Goal: Task Accomplishment & Management: Use online tool/utility

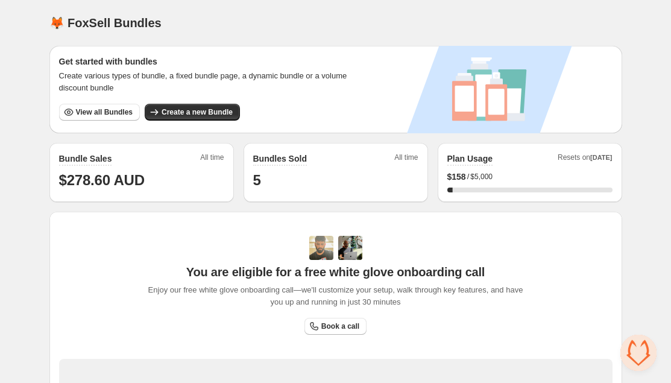
scroll to position [215, 0]
click at [98, 107] on button "View all Bundles" at bounding box center [99, 112] width 81 height 17
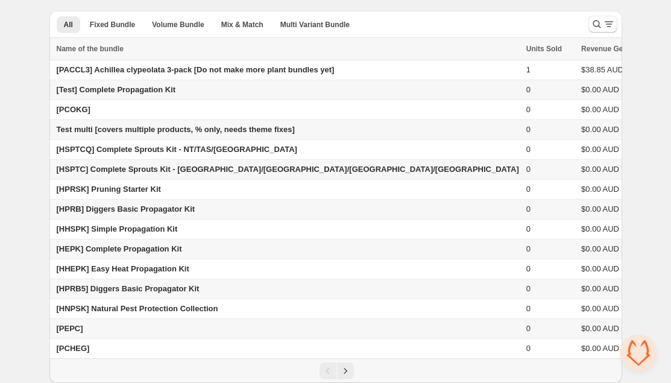
scroll to position [215, 0]
click at [343, 372] on icon "Next" at bounding box center [346, 371] width 12 height 12
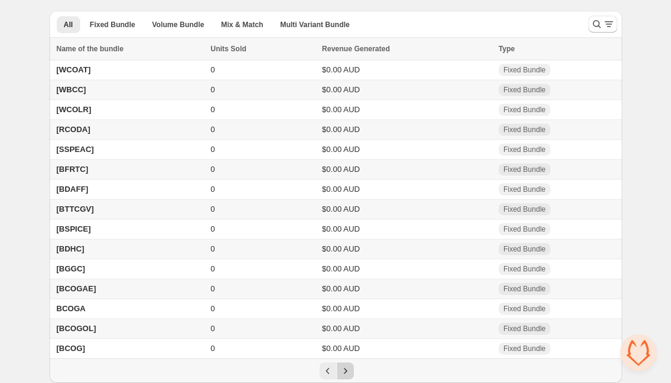
click at [342, 372] on icon "Next" at bounding box center [346, 371] width 12 height 12
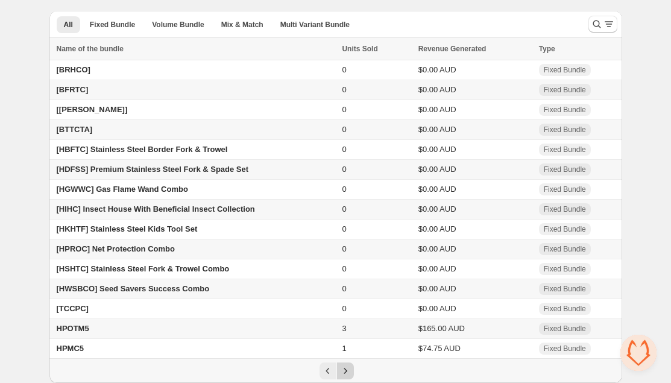
click at [342, 372] on div "Pagination" at bounding box center [345, 370] width 17 height 17
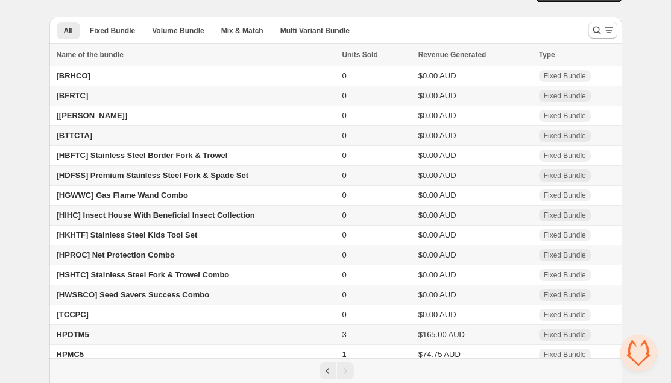
scroll to position [36, 0]
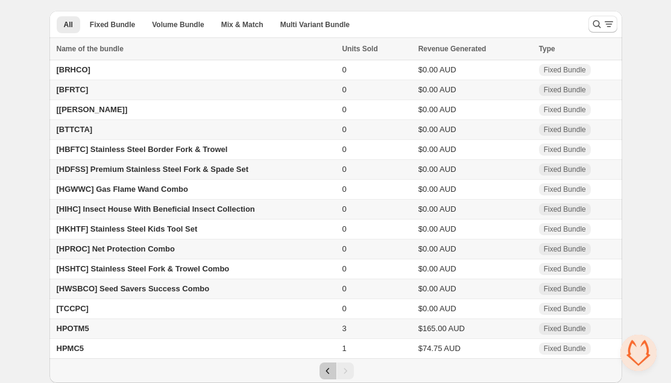
click at [328, 373] on icon "Previous" at bounding box center [328, 371] width 12 height 12
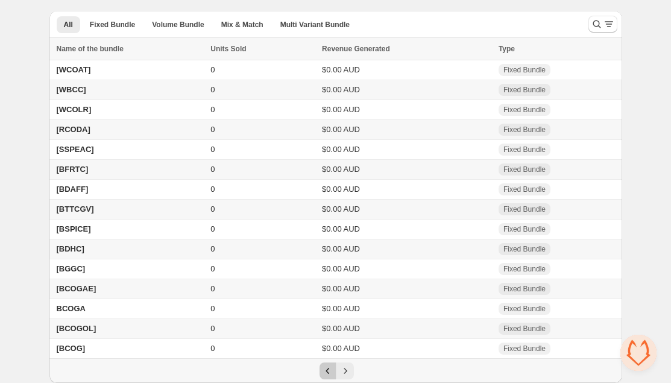
click at [328, 373] on icon "Previous" at bounding box center [328, 371] width 12 height 12
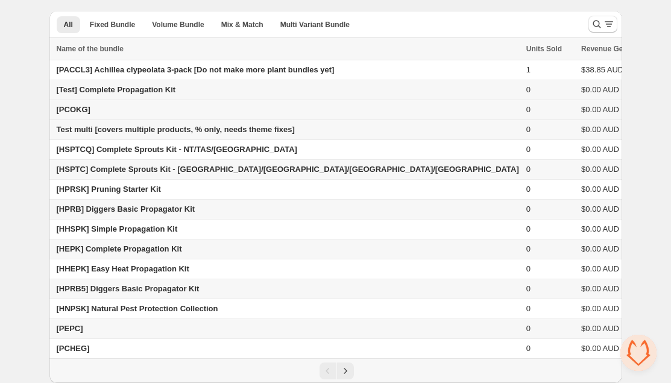
click at [76, 110] on span "[PCOKG]" at bounding box center [74, 109] width 34 height 9
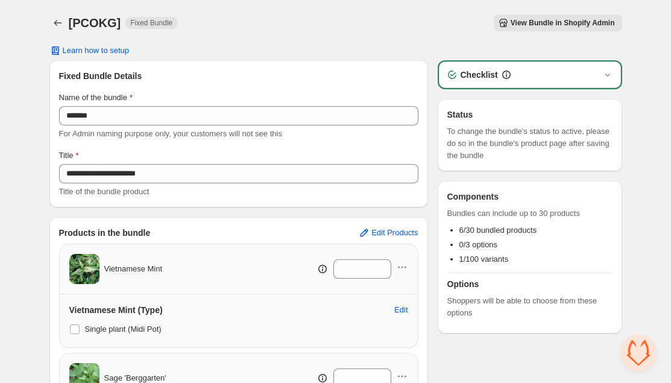
scroll to position [3, 0]
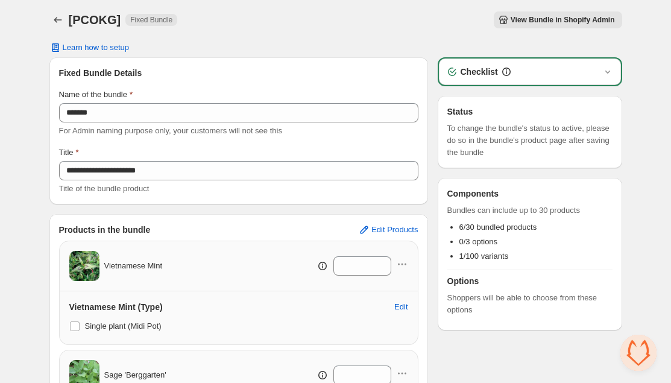
click at [320, 38] on div "[PCOKG]. This page is ready [PCOKG] Fixed Bundle View Bundle in Shopify Admin M…" at bounding box center [335, 20] width 573 height 46
